Goal: Check status: Check status

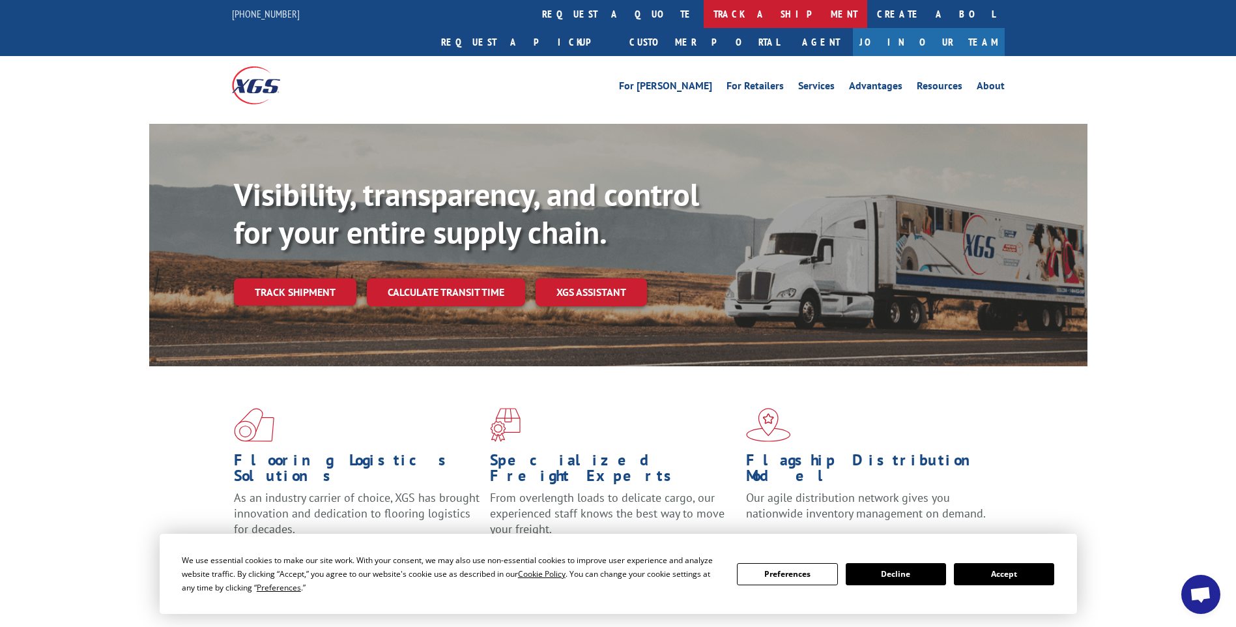
click at [703, 12] on link "track a shipment" at bounding box center [784, 14] width 163 height 28
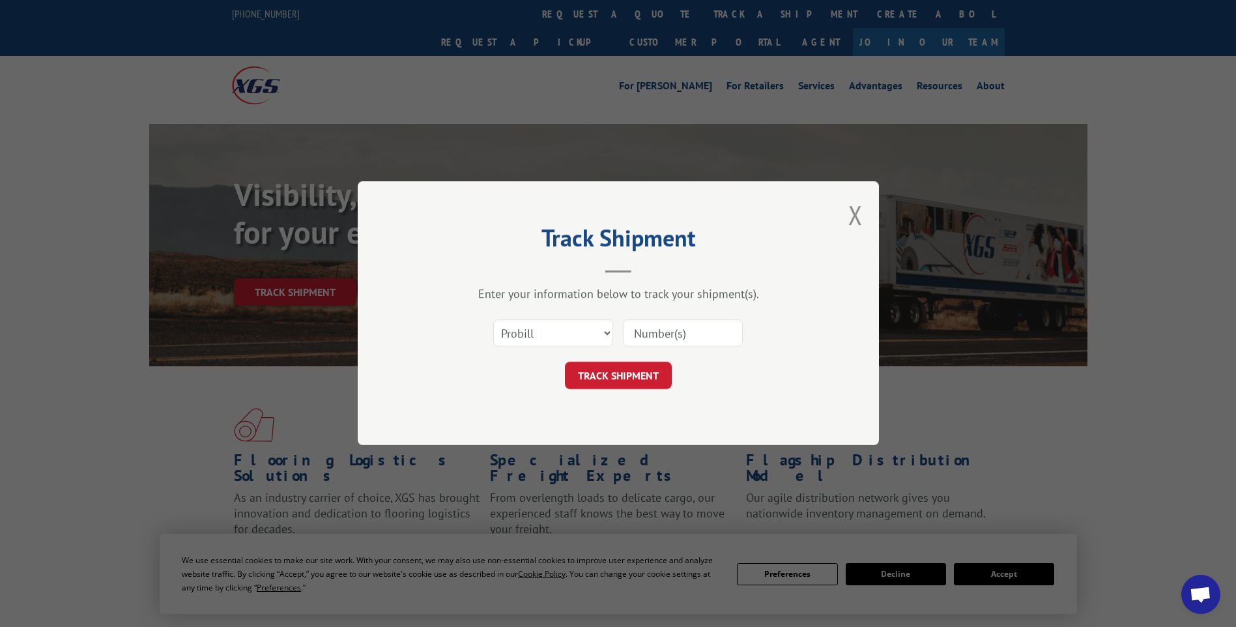
click at [678, 331] on input at bounding box center [683, 333] width 120 height 27
paste input "15339839"
type input "15339839"
click at [616, 377] on button "TRACK SHIPMENT" at bounding box center [618, 375] width 107 height 27
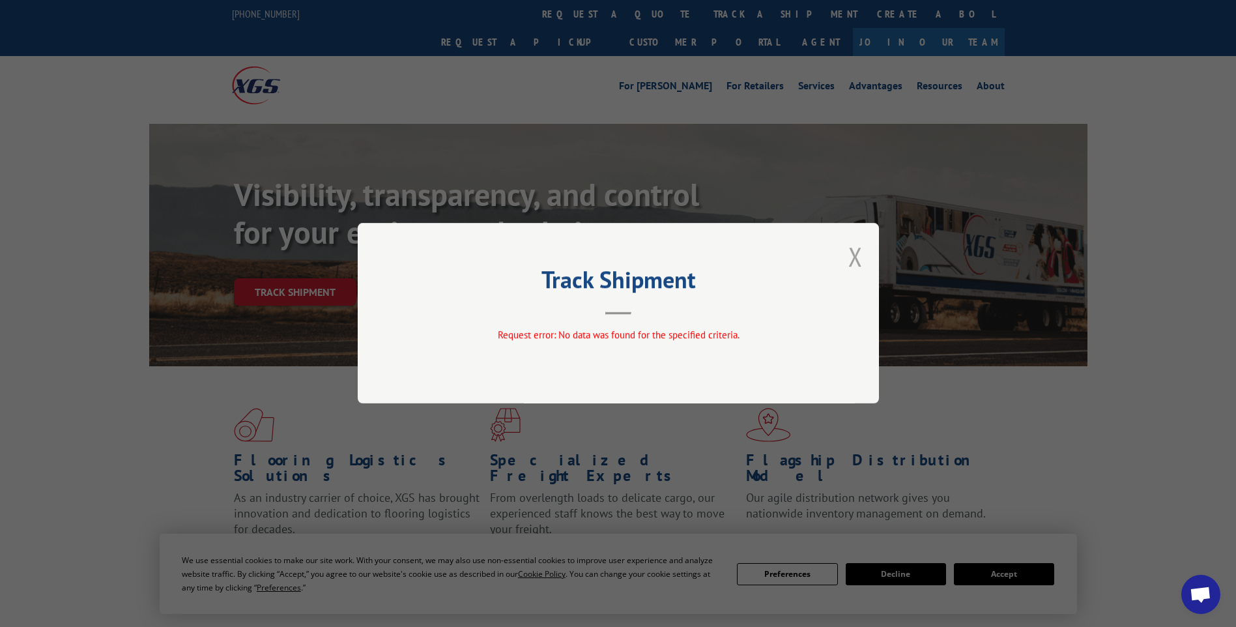
click at [853, 257] on button "Close modal" at bounding box center [855, 256] width 14 height 35
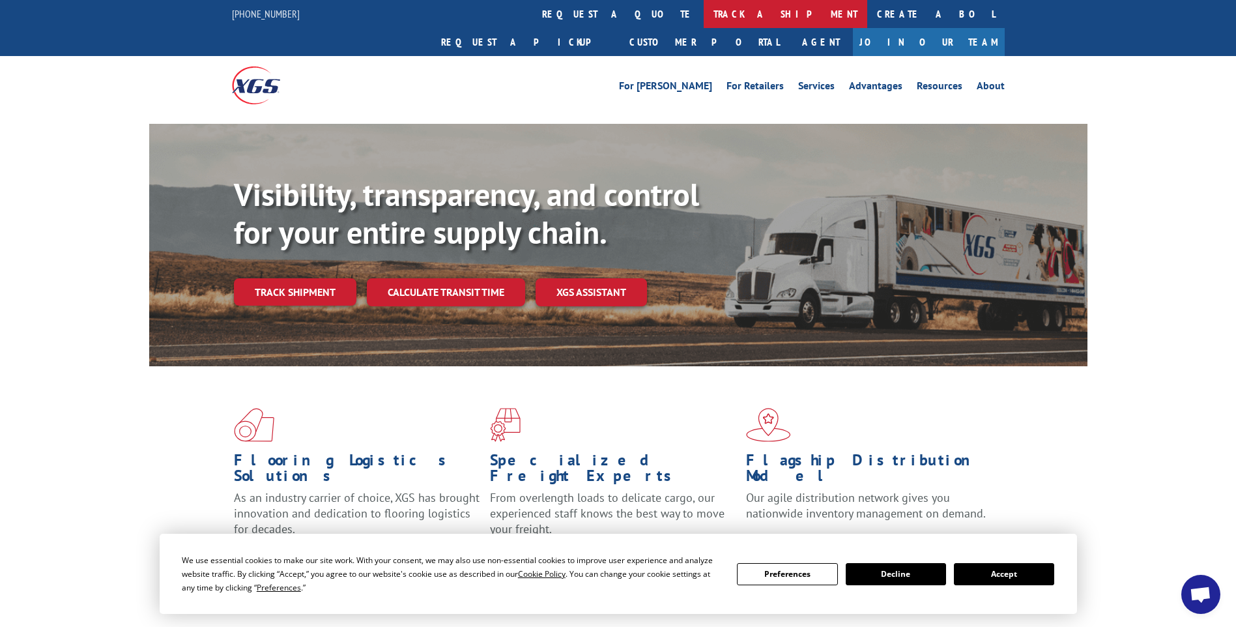
click at [703, 14] on link "track a shipment" at bounding box center [784, 14] width 163 height 28
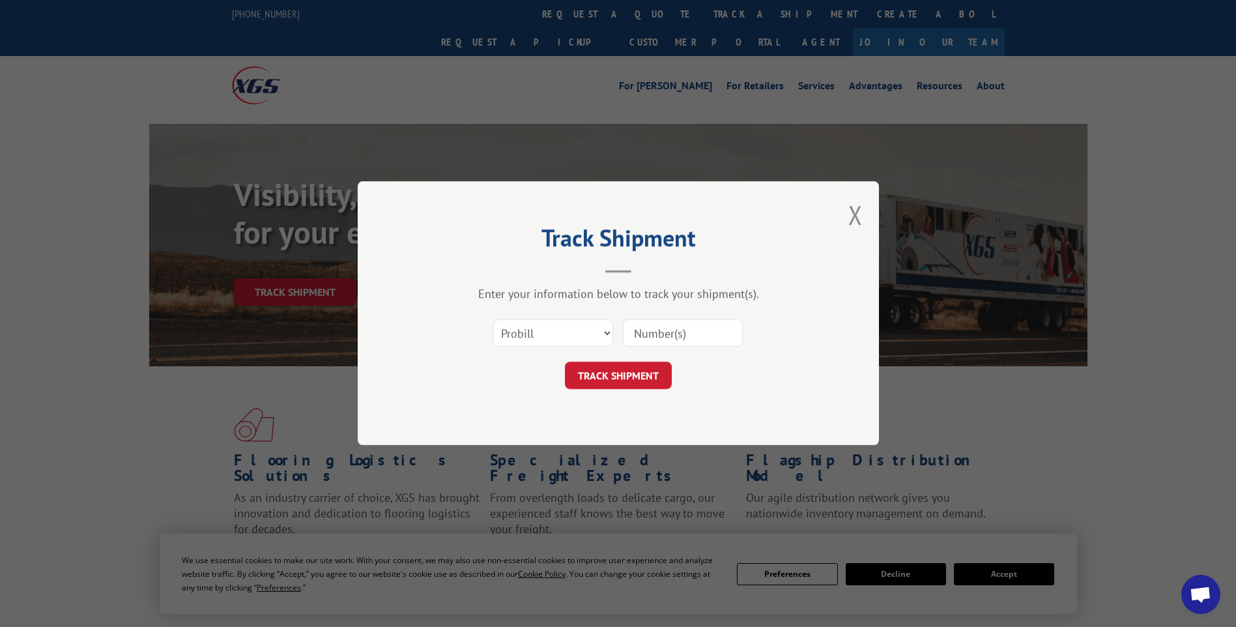
paste input "15339839"
drag, startPoint x: 696, startPoint y: 330, endPoint x: 621, endPoint y: 328, distance: 74.9
click at [621, 328] on div "Select category... Probill BOL PO 15339839" at bounding box center [618, 333] width 391 height 43
type input "15339839"
